Goal: Task Accomplishment & Management: Use online tool/utility

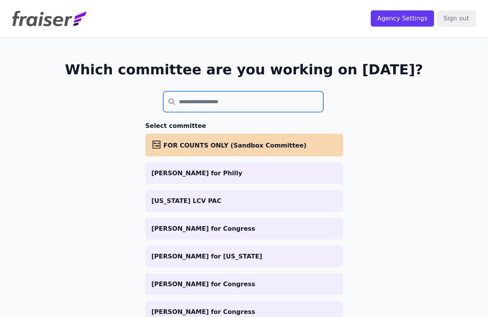
click at [280, 111] on input "search" at bounding box center [243, 101] width 160 height 21
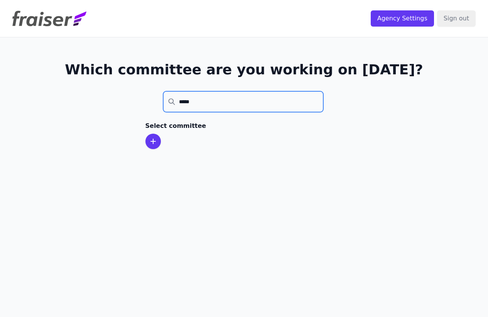
type input "*****"
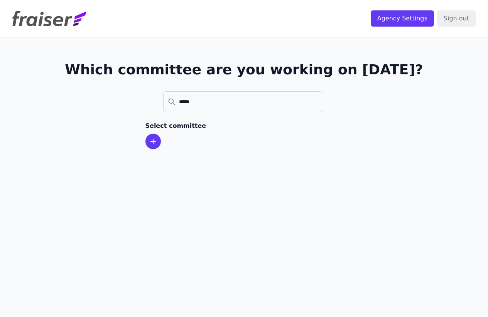
click at [155, 145] on icon at bounding box center [152, 141] width 9 height 9
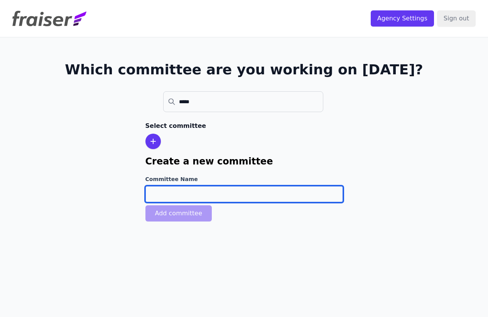
click at [178, 187] on input "Committee Name" at bounding box center [243, 194] width 197 height 16
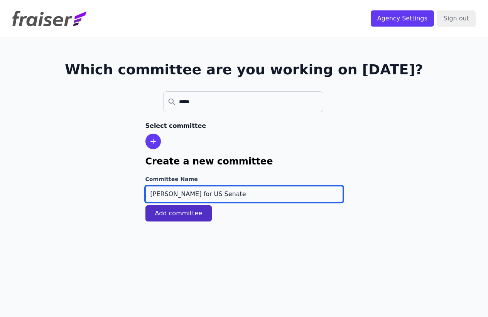
type input "[PERSON_NAME] for US Senate"
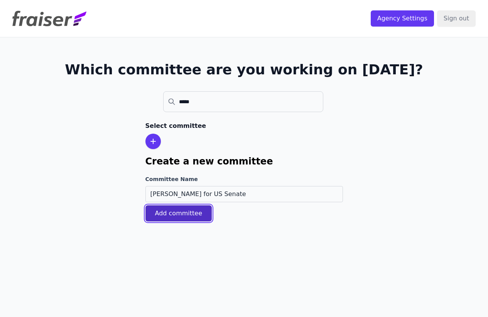
click at [188, 219] on button "Add committee" at bounding box center [178, 213] width 67 height 16
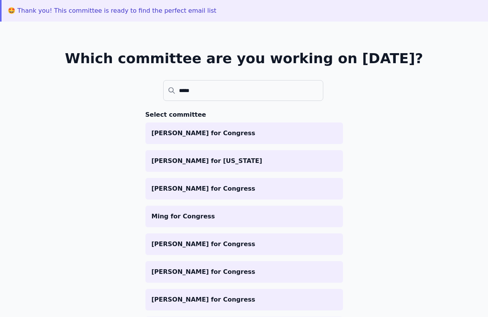
scroll to position [900, 0]
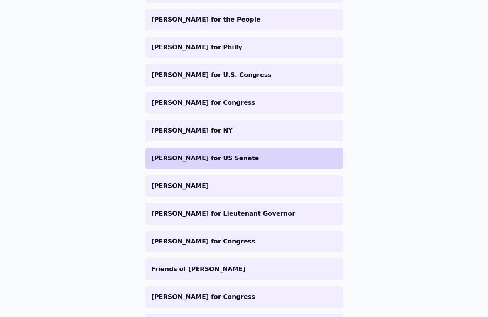
click at [195, 167] on li "[PERSON_NAME] for US Senate" at bounding box center [243, 159] width 197 height 22
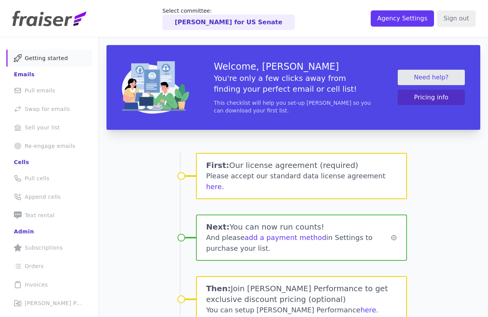
scroll to position [76, 0]
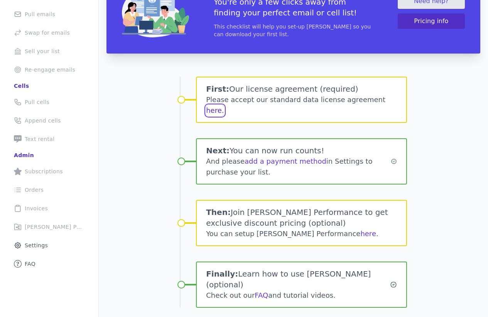
click at [224, 105] on button "here." at bounding box center [215, 110] width 18 height 11
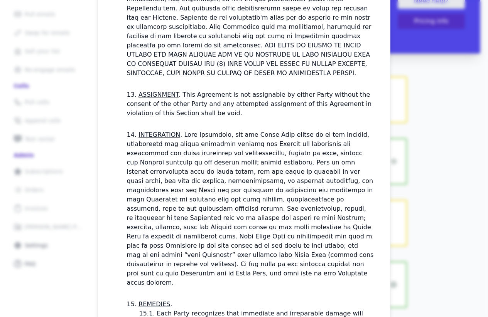
scroll to position [2234, 0]
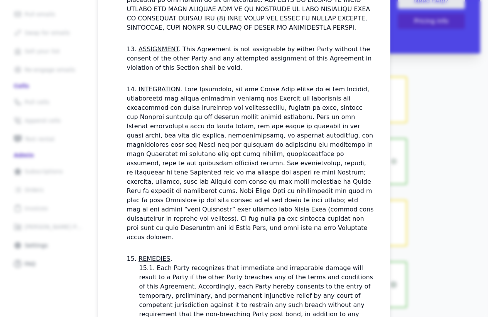
checkbox input "true"
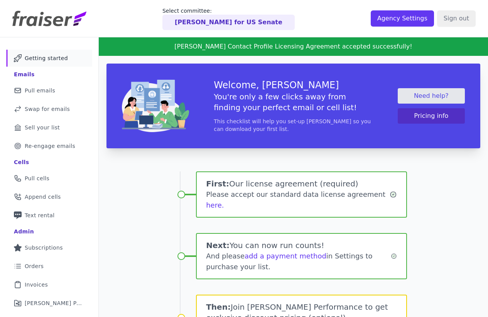
scroll to position [95, 0]
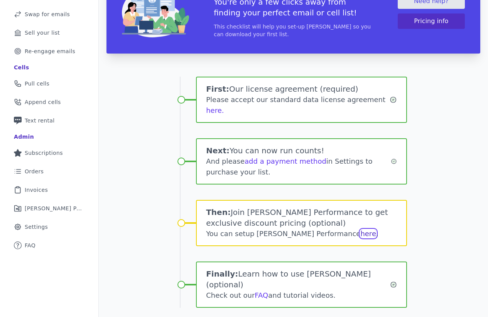
click at [360, 230] on link "here" at bounding box center [368, 234] width 16 height 8
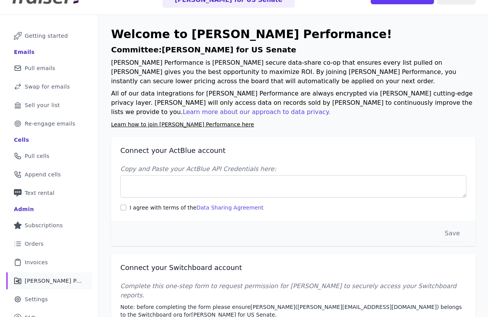
scroll to position [20, 0]
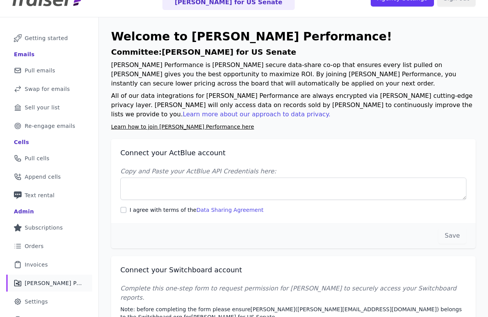
click at [234, 70] on p "Fraiser Performance is Fraiser's secure data-share co-op that ensures every lis…" at bounding box center [293, 75] width 364 height 28
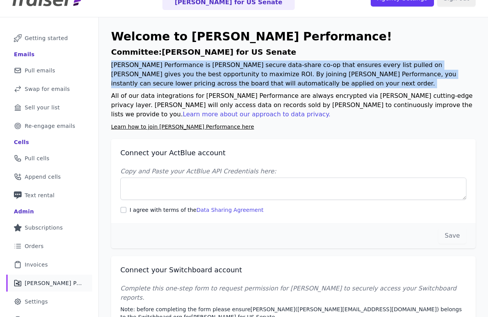
click at [234, 70] on p "Fraiser Performance is Fraiser's secure data-share co-op that ensures every lis…" at bounding box center [293, 75] width 364 height 28
copy div "Fraiser Performance is Fraiser's secure data-share co-op that ensures every lis…"
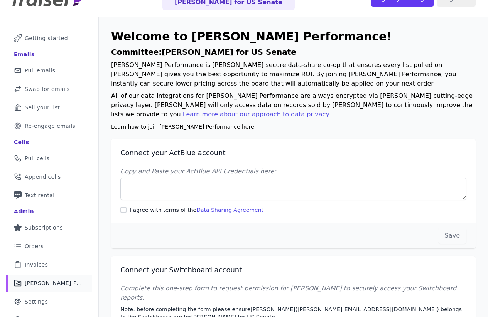
click at [177, 101] on p "All of our data integrations for Fraiser Performance are always encrypted via F…" at bounding box center [293, 105] width 364 height 28
click at [330, 111] on link "Learn more about our approach to data privacy." at bounding box center [257, 114] width 148 height 7
